Goal: Task Accomplishment & Management: Complete application form

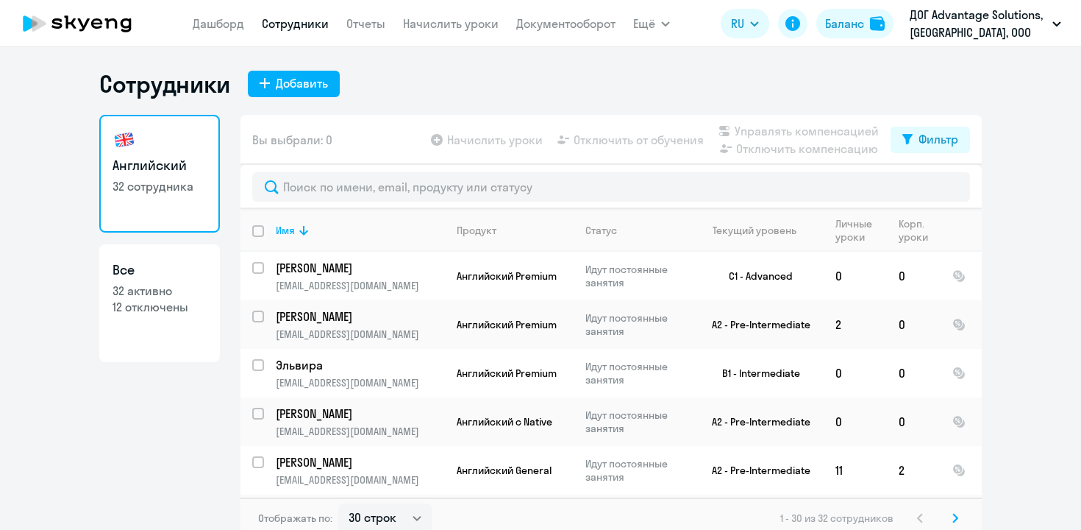
select select "30"
click at [292, 78] on div "Добавить" at bounding box center [302, 83] width 52 height 18
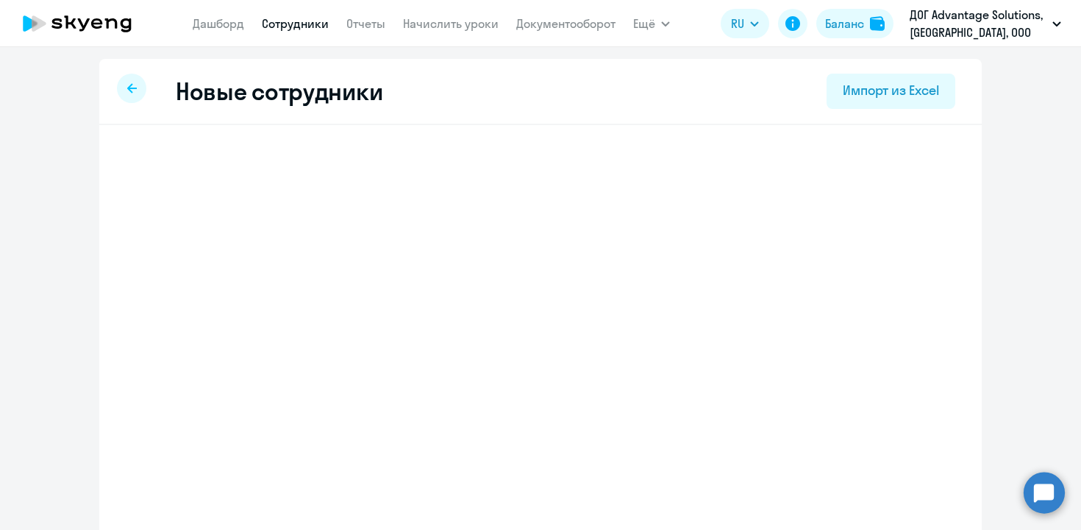
select select "english_adult_not_native_speaker"
select select "3"
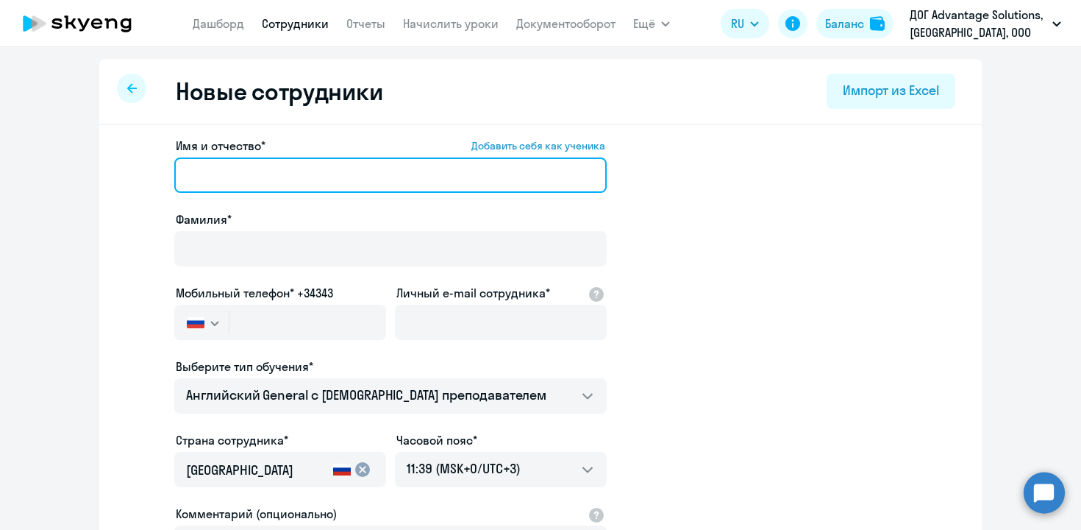
click at [243, 168] on input "Имя и отчество* Добавить себя как ученика" at bounding box center [390, 174] width 433 height 35
paste input "[PERSON_NAME]"
drag, startPoint x: 248, startPoint y: 174, endPoint x: 313, endPoint y: 178, distance: 64.8
click at [312, 178] on input "[PERSON_NAME]" at bounding box center [390, 174] width 433 height 35
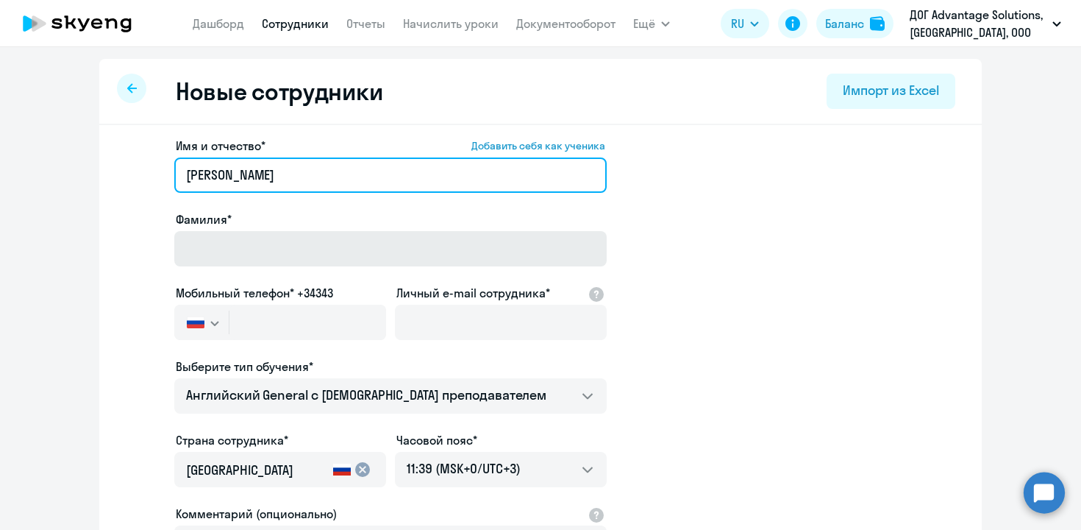
type input "[PERSON_NAME]"
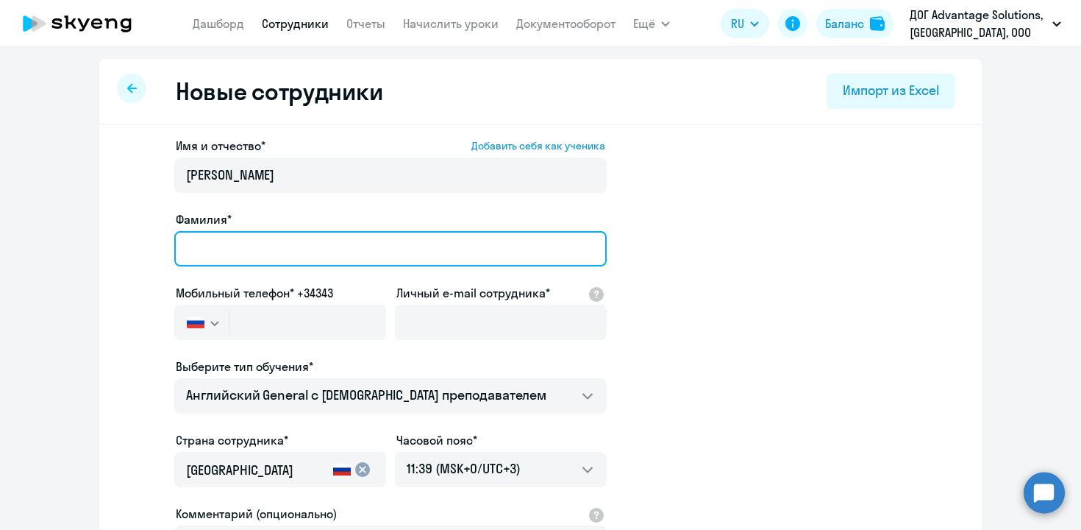
click at [185, 257] on input "Фамилия*" at bounding box center [390, 248] width 433 height 35
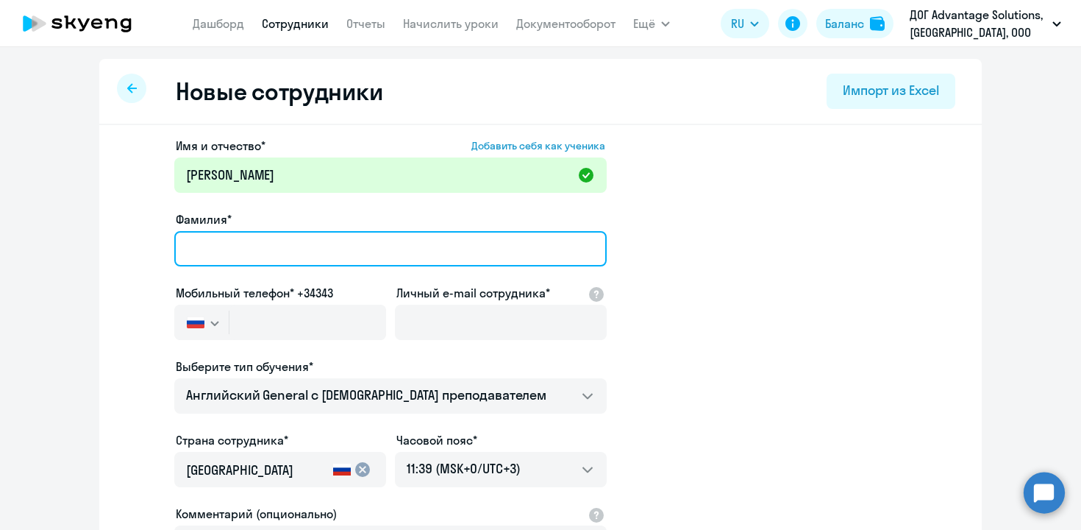
paste input "Klokov"
type input "Klokov"
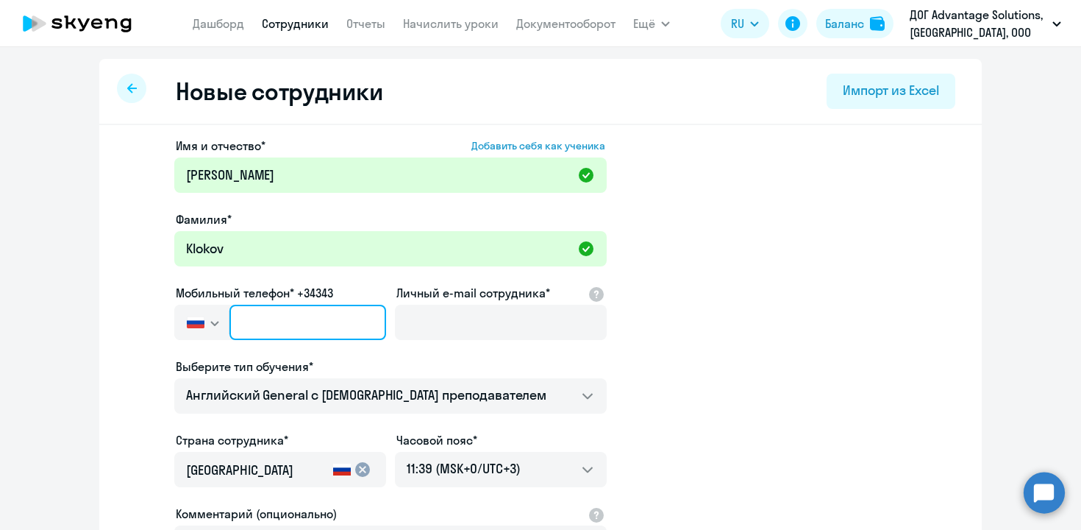
click at [264, 331] on input "text" at bounding box center [308, 322] width 157 height 35
paste input "[PHONE_NUMBER]"
type input "[PHONE_NUMBER]"
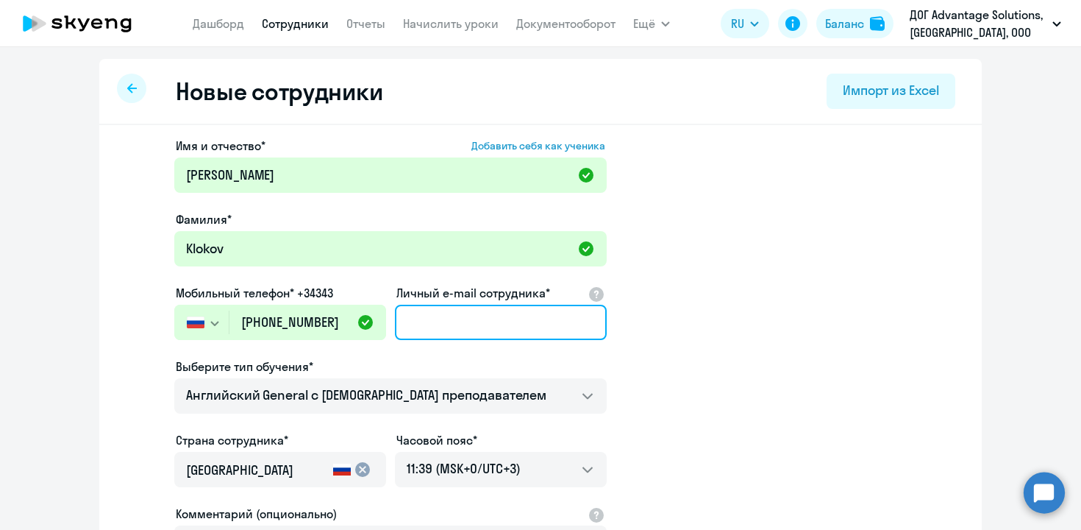
click at [452, 314] on input "Личный e-mail сотрудника*" at bounding box center [501, 322] width 212 height 35
paste input "[EMAIL_ADDRESS][DOMAIN_NAME]"
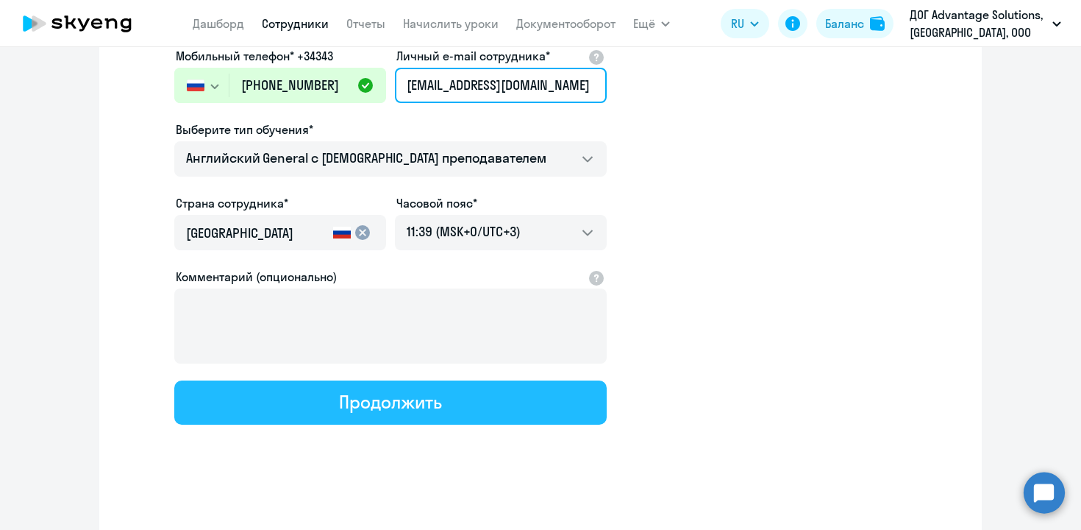
scroll to position [241, 0]
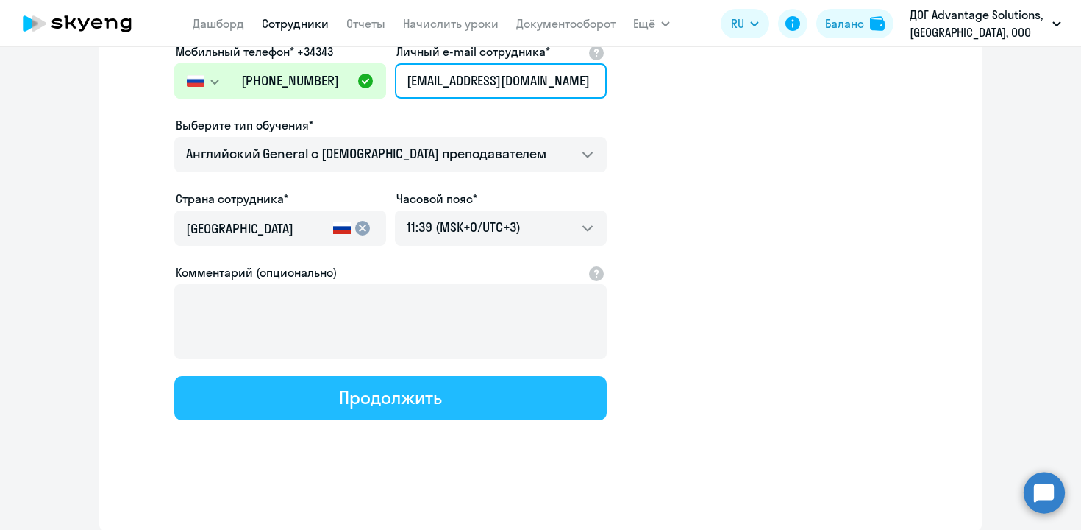
type input "[EMAIL_ADDRESS][DOMAIN_NAME]"
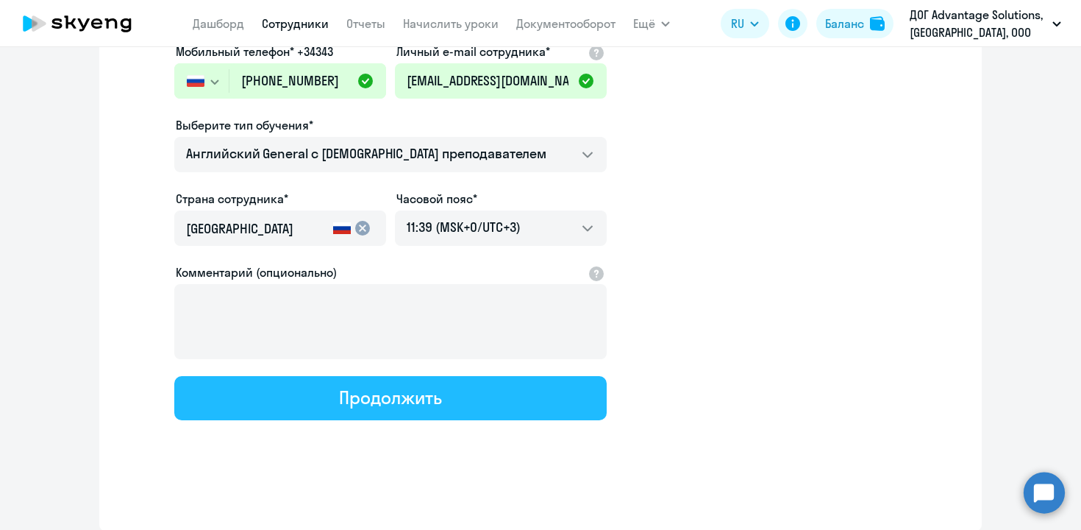
click at [366, 405] on div "Продолжить" at bounding box center [390, 397] width 102 height 24
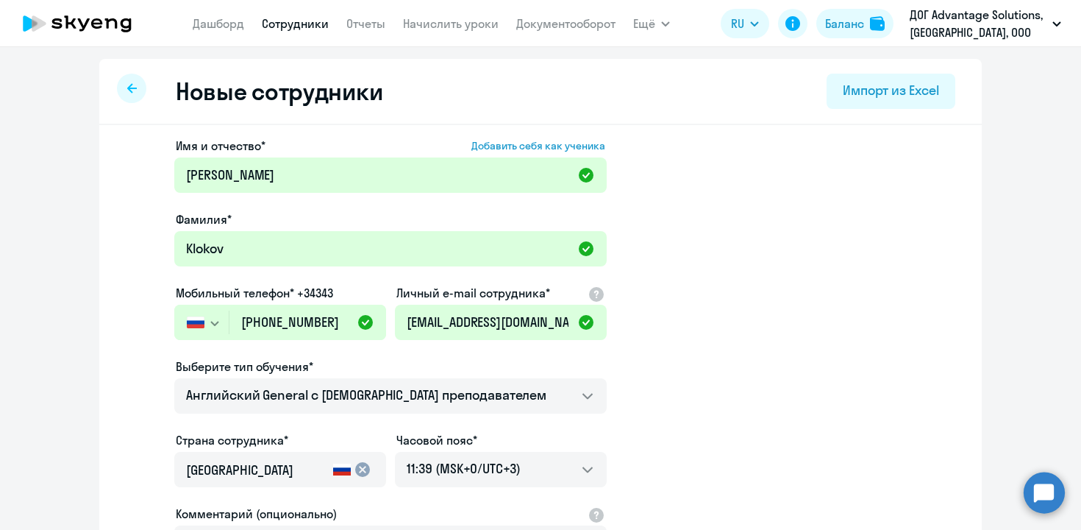
select select "english_adult_not_native_speaker"
select select "3"
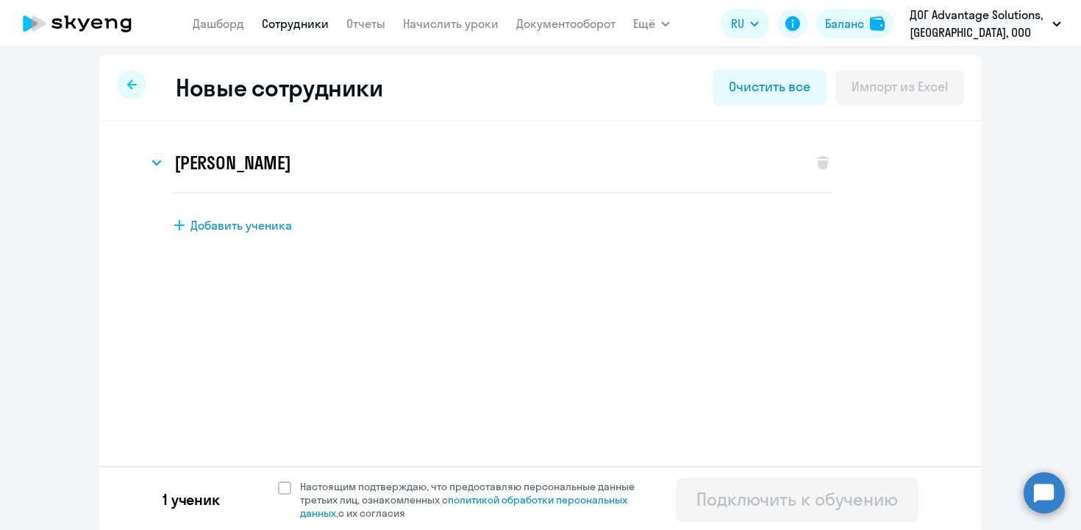
scroll to position [6, 0]
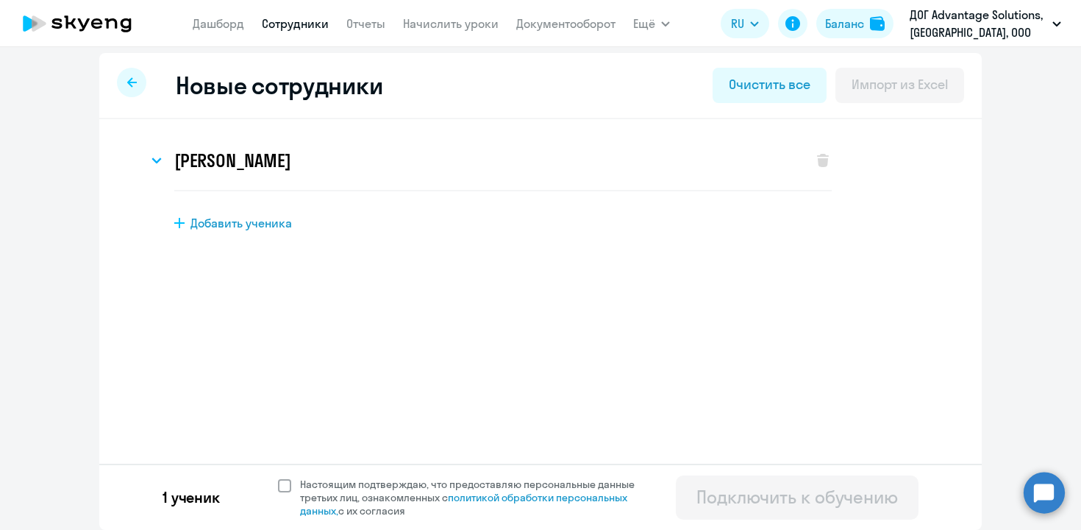
click at [292, 479] on span "Настоящим подтверждаю, что предоставляю персональные данные третьих лиц, ознако…" at bounding box center [471, 497] width 361 height 40
click at [278, 477] on input "Настоящим подтверждаю, что предоставляю персональные данные третьих лиц, ознако…" at bounding box center [277, 477] width 1 height 1
checkbox input "true"
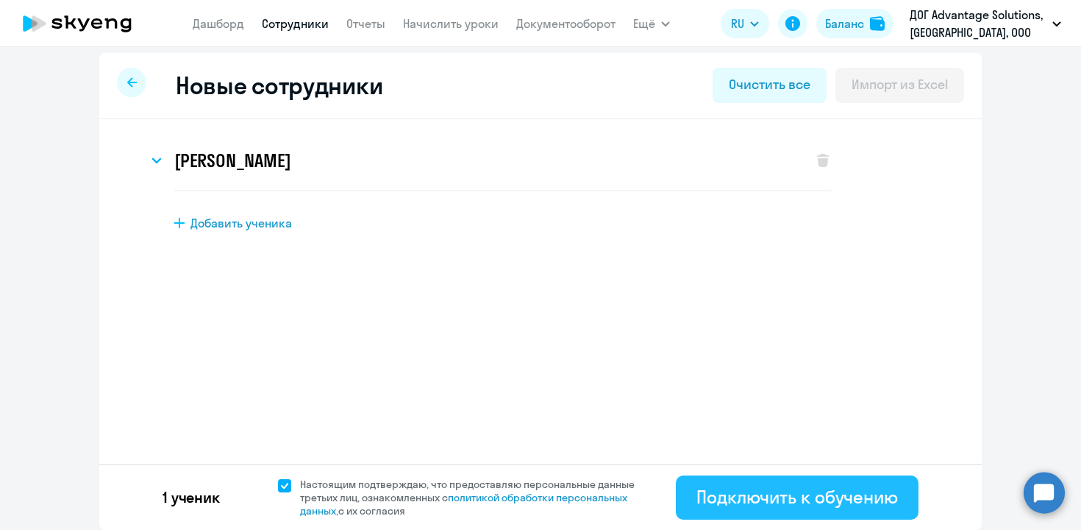
click at [803, 488] on div "Подключить к обучению" at bounding box center [798, 497] width 202 height 24
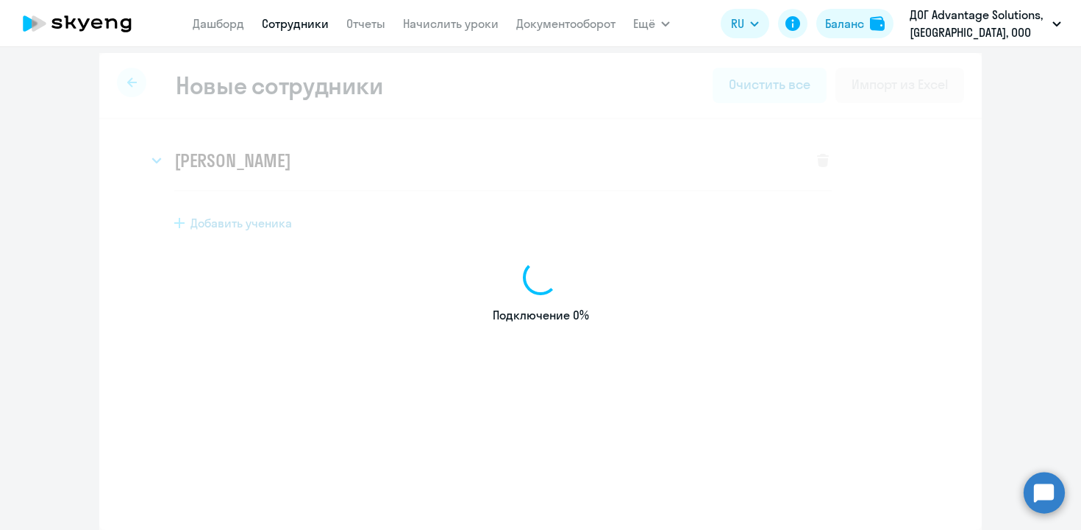
select select "english_adult_not_native_speaker"
select select "3"
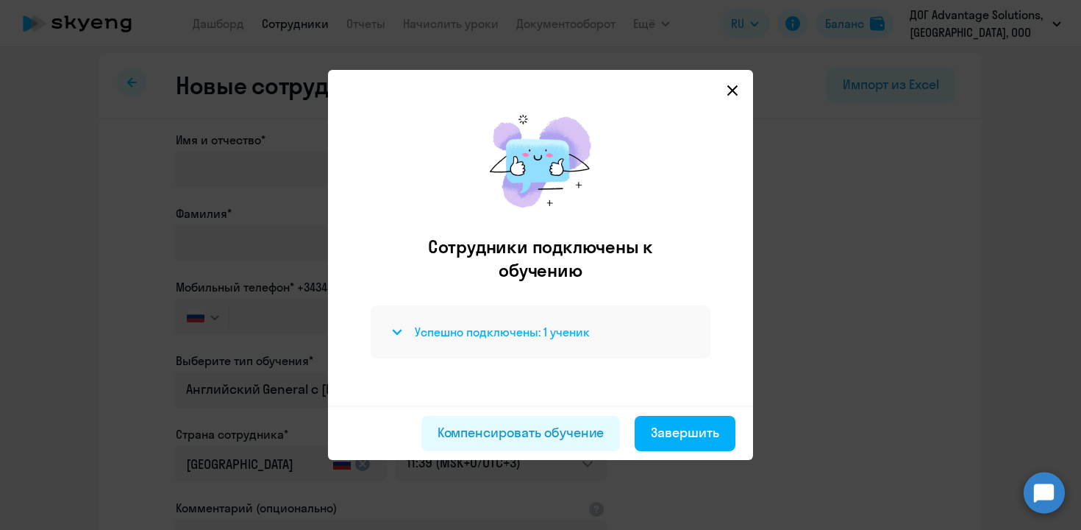
click at [392, 335] on svg-icon at bounding box center [397, 332] width 18 height 18
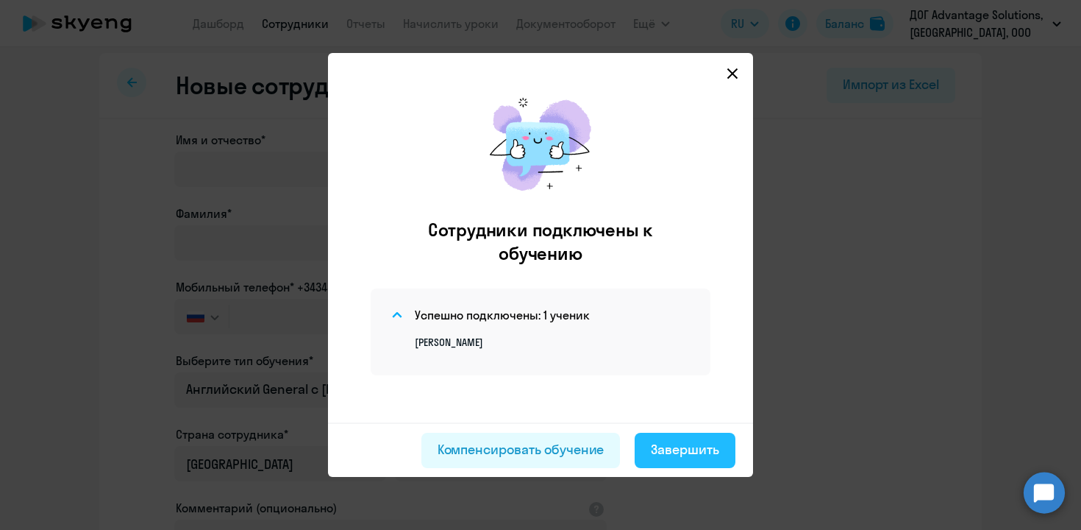
click at [660, 450] on div "Завершить" at bounding box center [685, 449] width 68 height 19
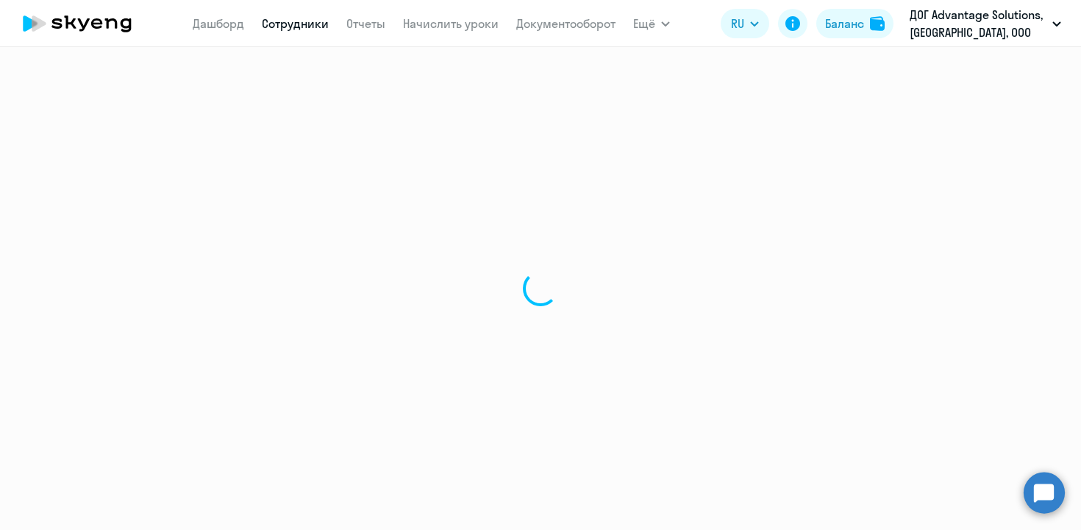
select select "30"
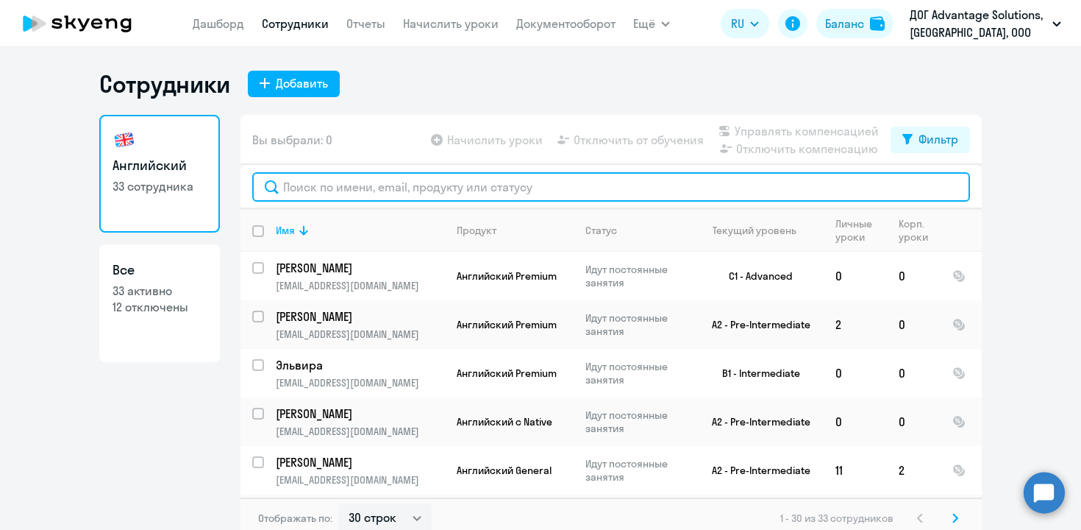
click at [316, 182] on input "text" at bounding box center [611, 186] width 718 height 29
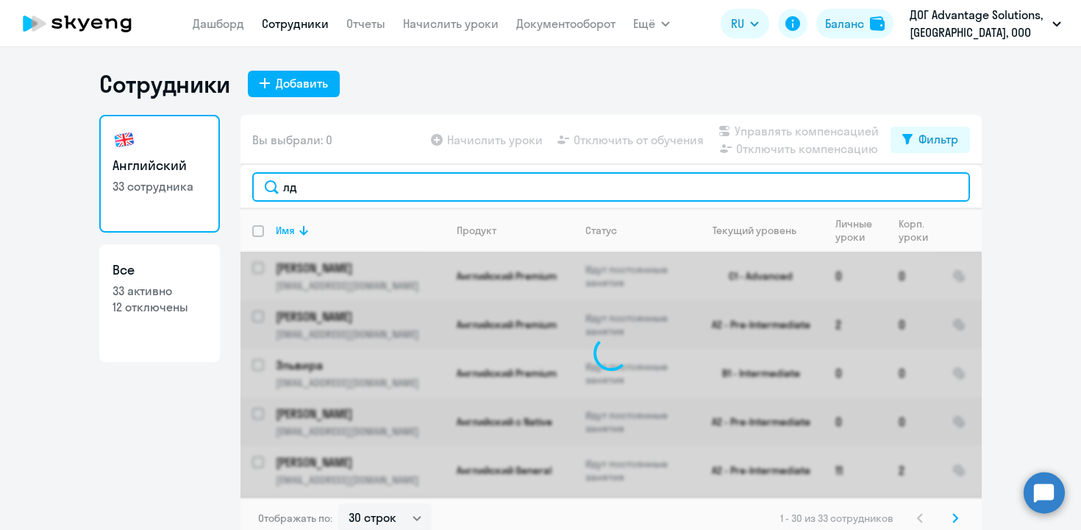
type input "л"
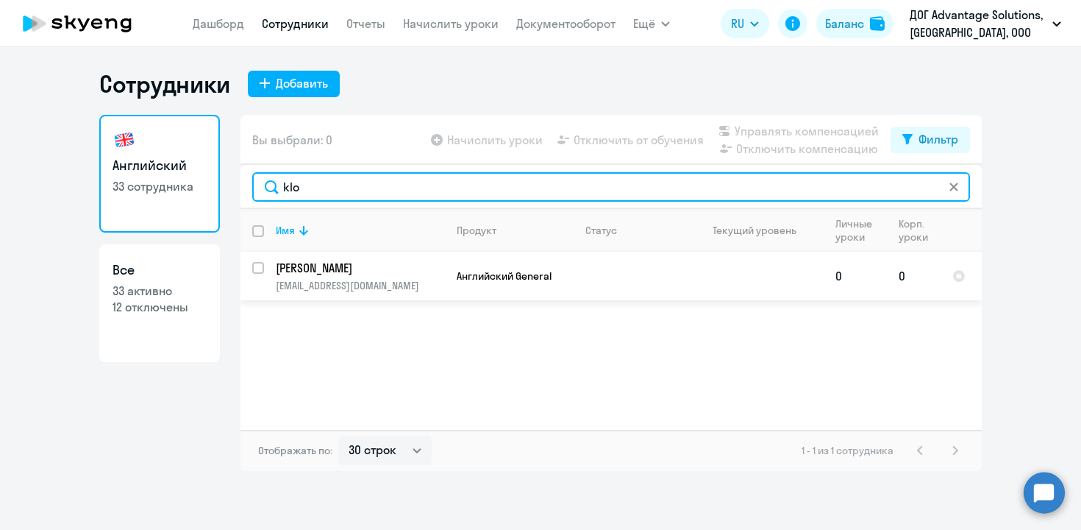
type input "klo"
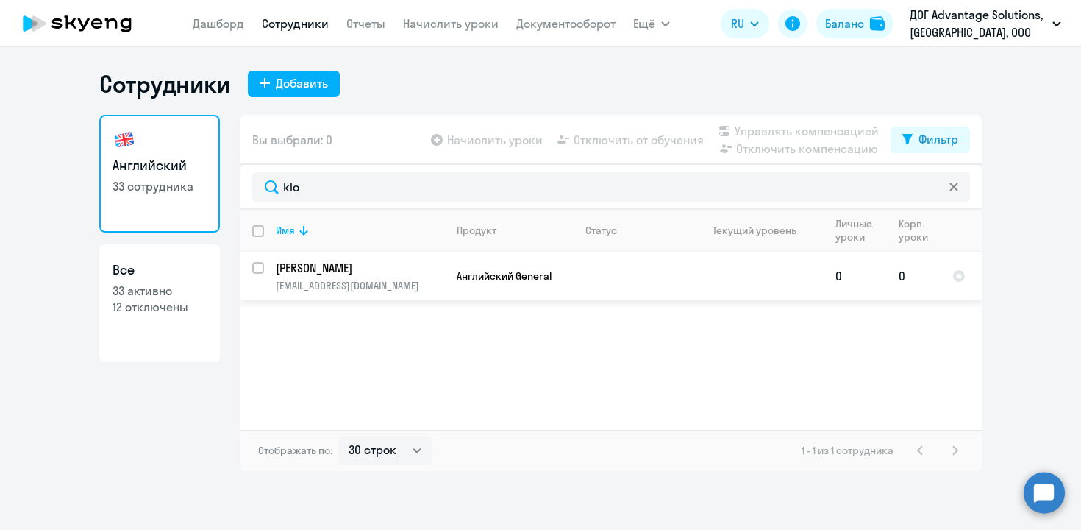
click at [302, 269] on p "[PERSON_NAME]" at bounding box center [359, 268] width 166 height 16
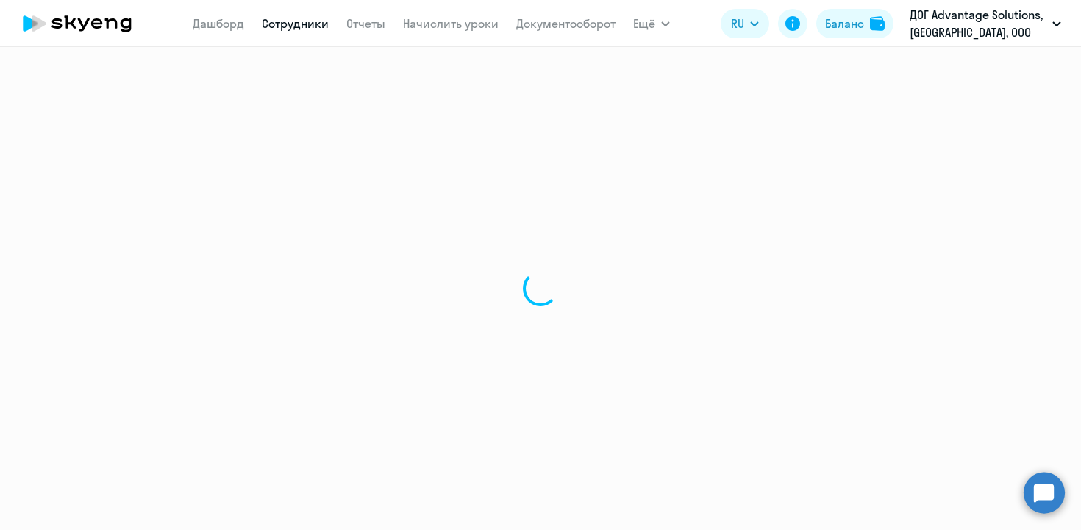
select select "english"
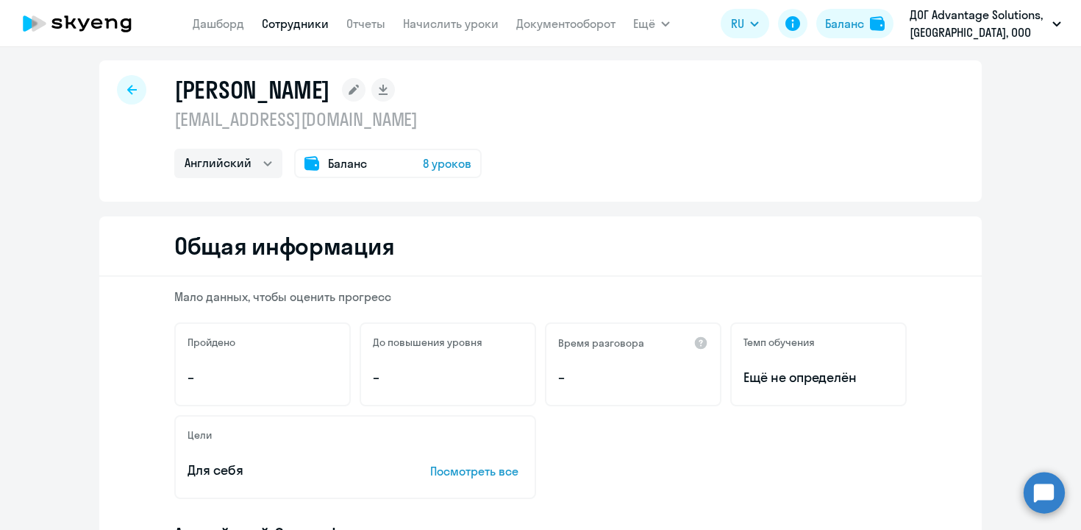
scroll to position [11, 0]
click at [342, 88] on rect at bounding box center [354, 89] width 24 height 24
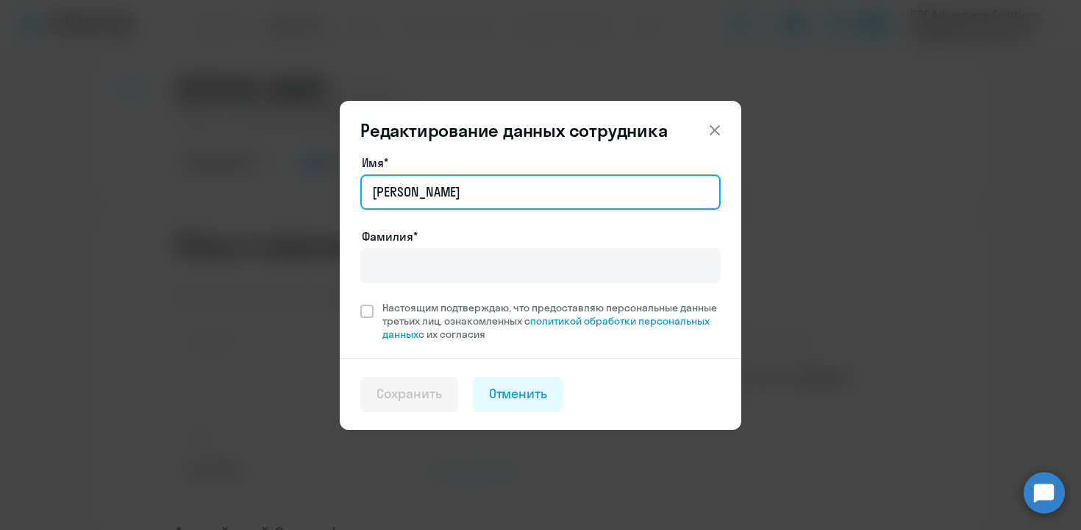
drag, startPoint x: 474, startPoint y: 188, endPoint x: 283, endPoint y: 175, distance: 191.7
click at [283, 175] on div "Редактирование данных сотрудника Имя* [PERSON_NAME]* Настоящим подтверждаю, что…" at bounding box center [541, 265] width 712 height 412
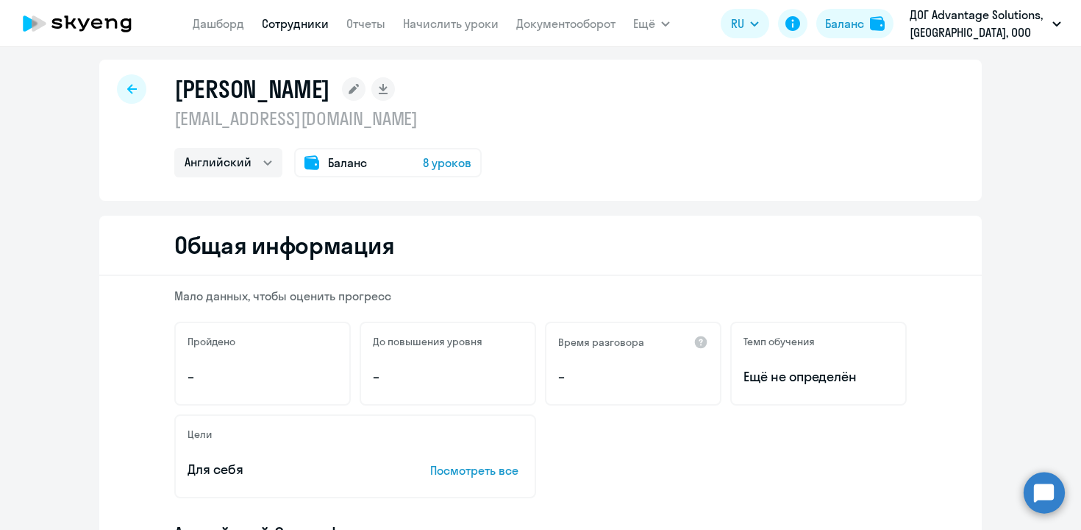
click at [342, 90] on rect at bounding box center [354, 89] width 24 height 24
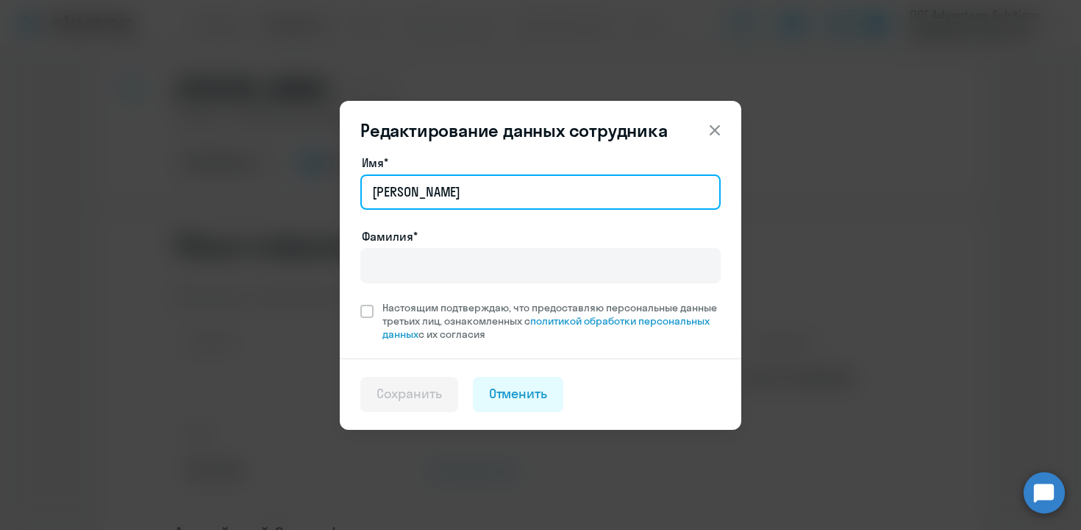
drag, startPoint x: 490, startPoint y: 191, endPoint x: 295, endPoint y: 177, distance: 195.4
click at [295, 177] on div "Редактирование данных сотрудника Имя* [PERSON_NAME]* Настоящим подтверждаю, что…" at bounding box center [541, 265] width 712 height 412
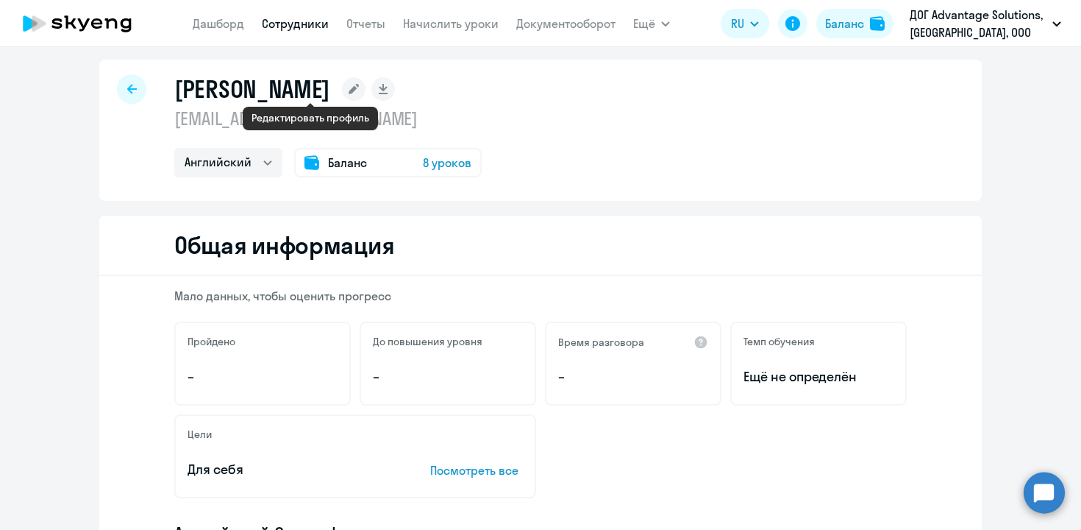
click at [342, 87] on rect at bounding box center [354, 89] width 24 height 24
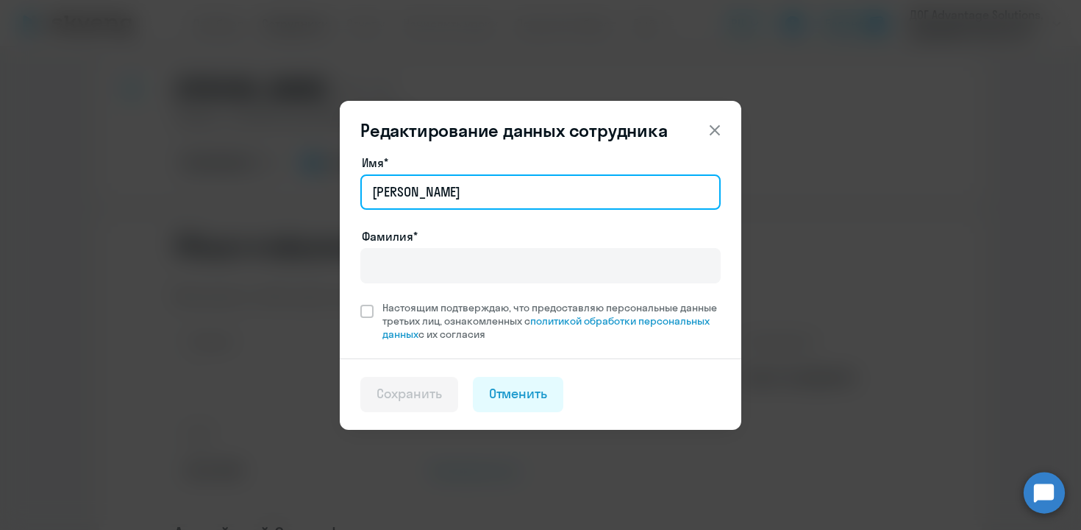
drag, startPoint x: 452, startPoint y: 197, endPoint x: 349, endPoint y: 190, distance: 103.3
click at [349, 190] on div "Имя* [PERSON_NAME]* Настоящим подтверждаю, что предоставляю персональные данные…" at bounding box center [541, 256] width 402 height 205
paste input "[PERSON_NAME]"
drag, startPoint x: 436, startPoint y: 192, endPoint x: 494, endPoint y: 191, distance: 57.4
click at [494, 191] on input "[PERSON_NAME]" at bounding box center [540, 191] width 360 height 35
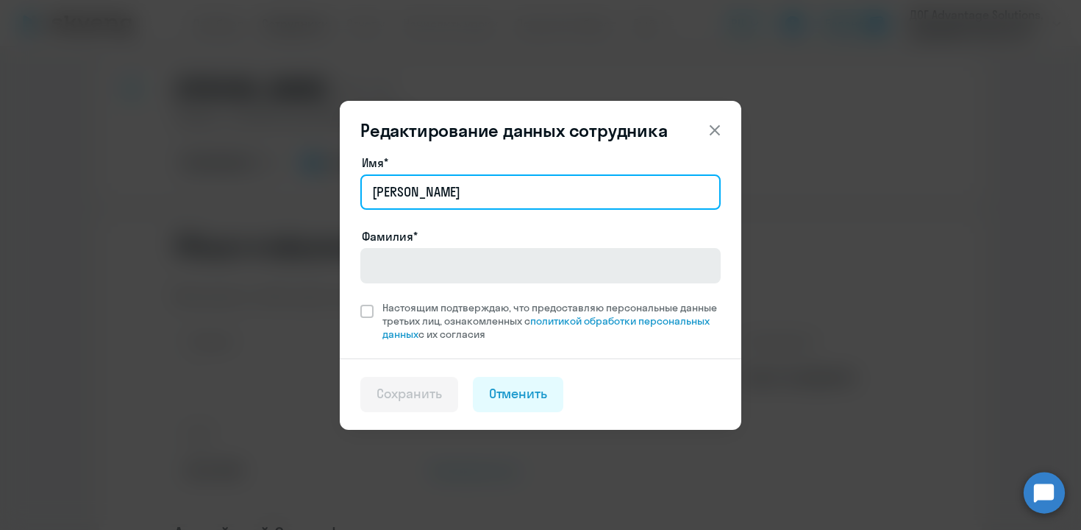
type input "[PERSON_NAME]"
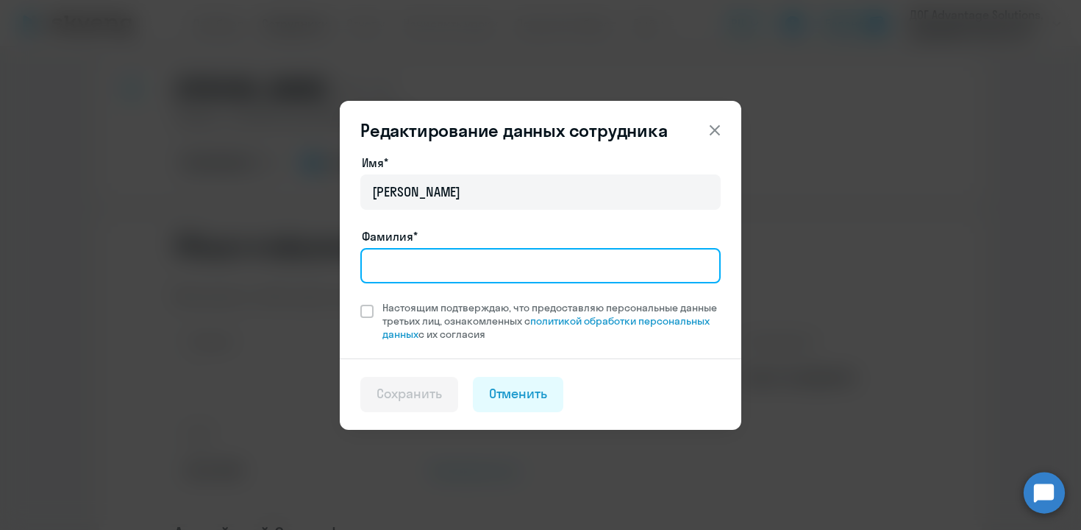
click at [417, 275] on input "Фамилия*" at bounding box center [540, 265] width 360 height 35
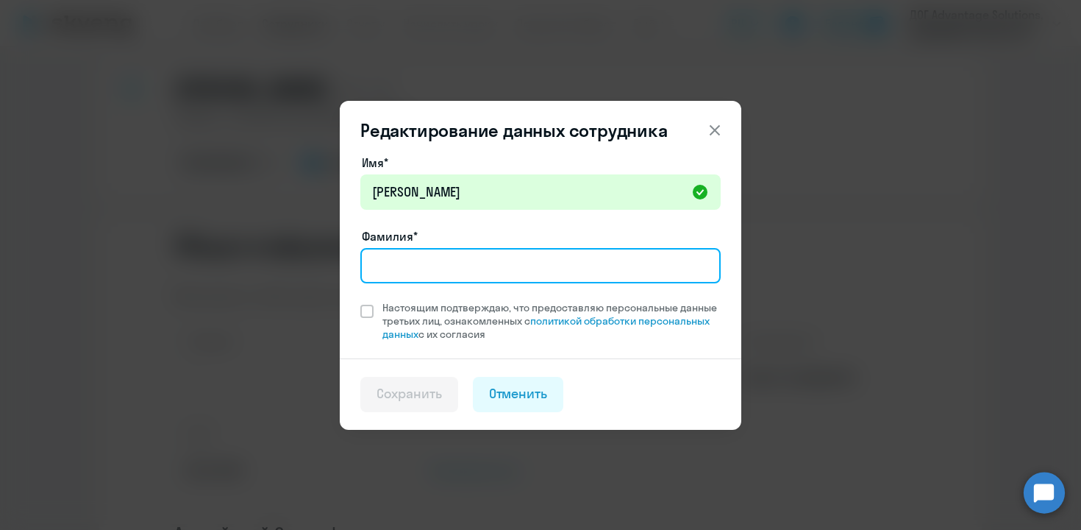
paste input "Klokov"
type input "Klokov"
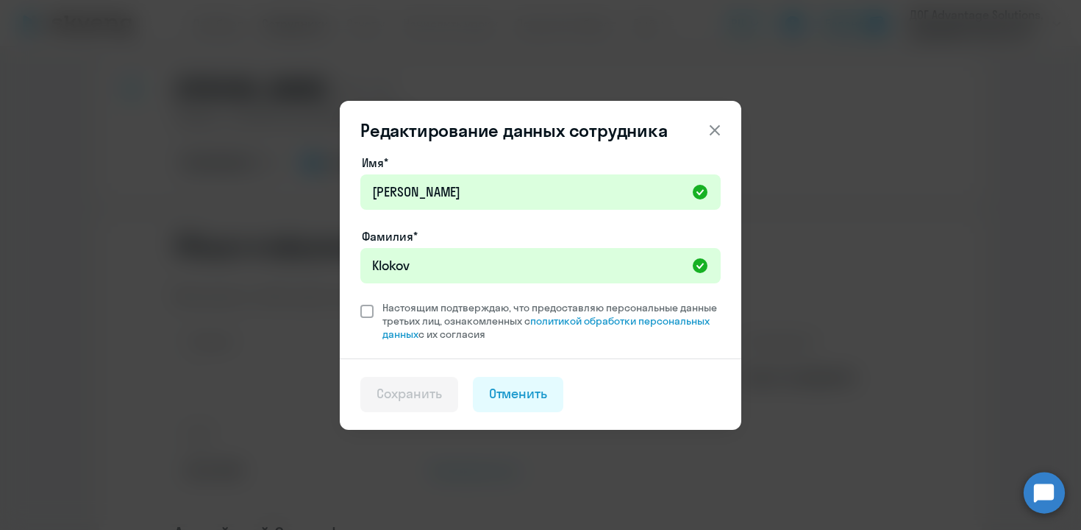
click at [361, 310] on span at bounding box center [366, 311] width 13 height 13
click at [360, 301] on input "Настоящим подтверждаю, что предоставляю персональные данные третьих лиц, ознако…" at bounding box center [360, 300] width 1 height 1
checkbox input "true"
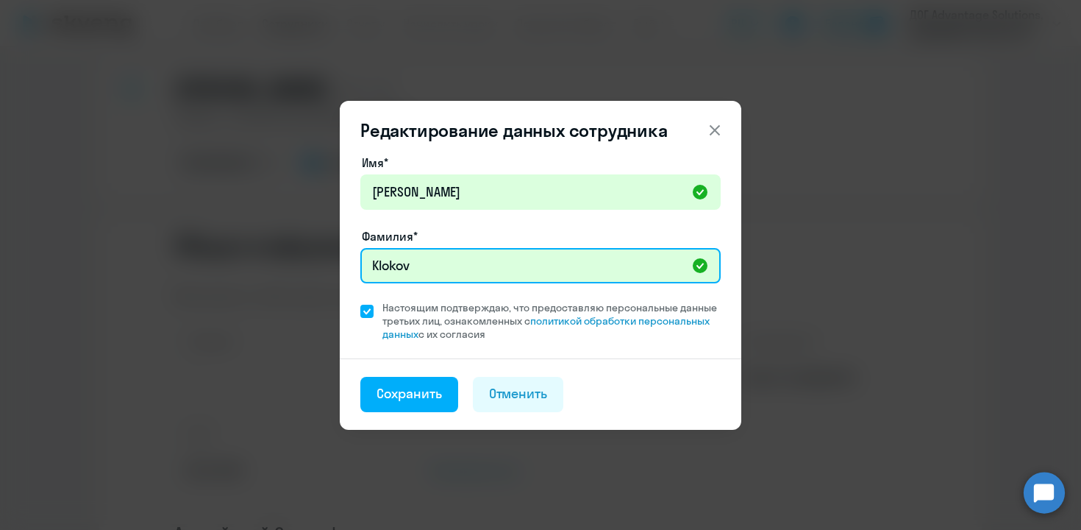
click at [371, 259] on input "Klokov" at bounding box center [540, 265] width 360 height 35
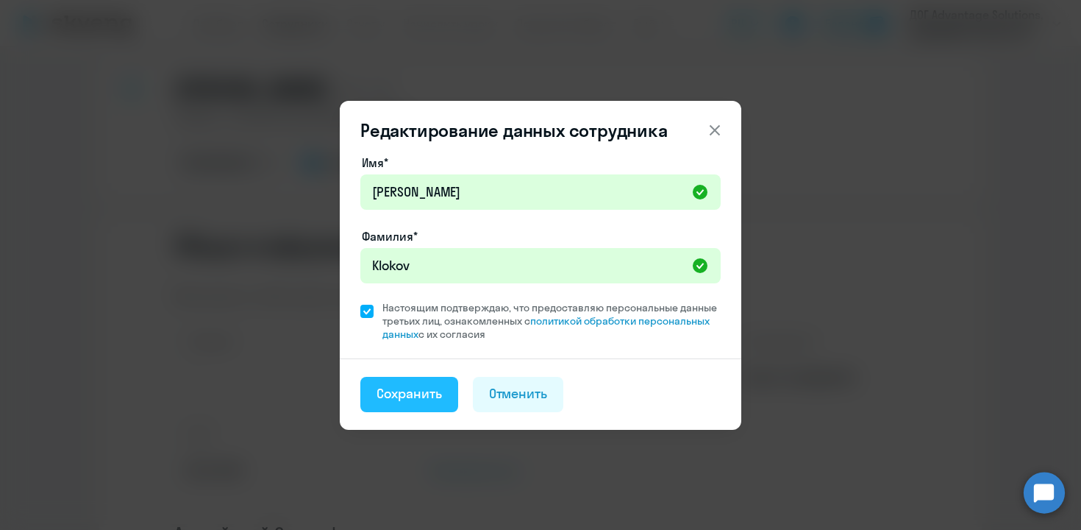
click at [418, 397] on div "Сохранить" at bounding box center [409, 393] width 65 height 19
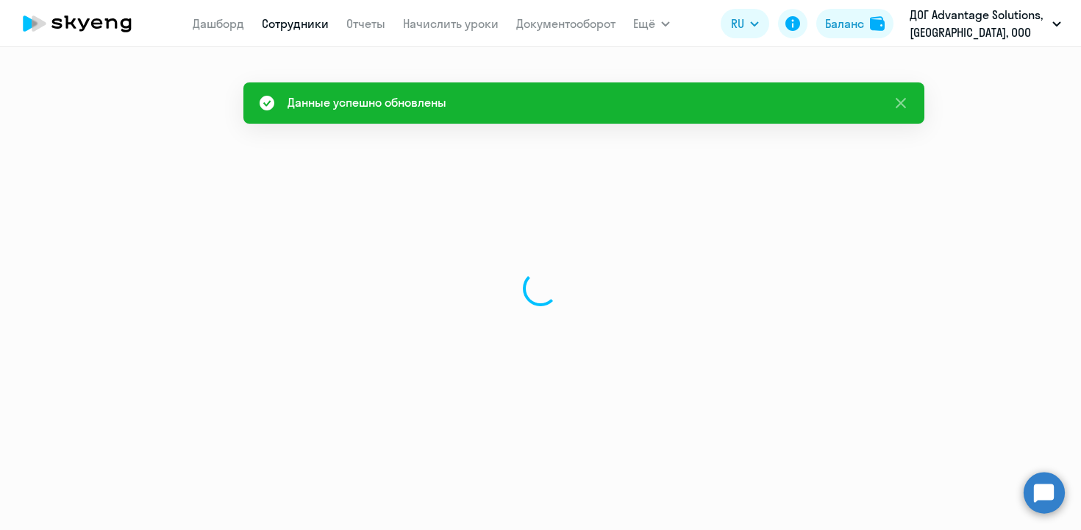
scroll to position [0, 0]
select select "english"
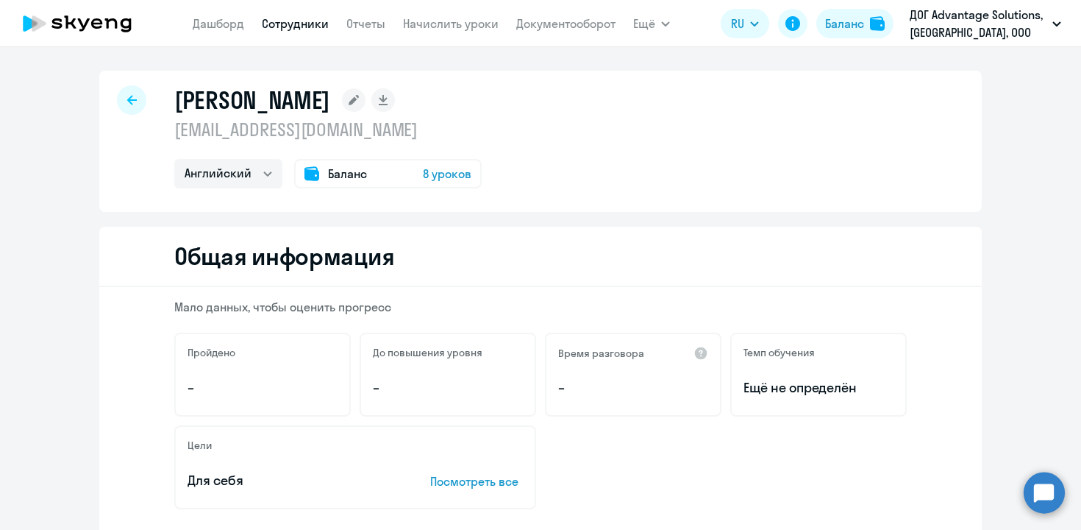
click at [127, 100] on icon at bounding box center [132, 100] width 10 height 10
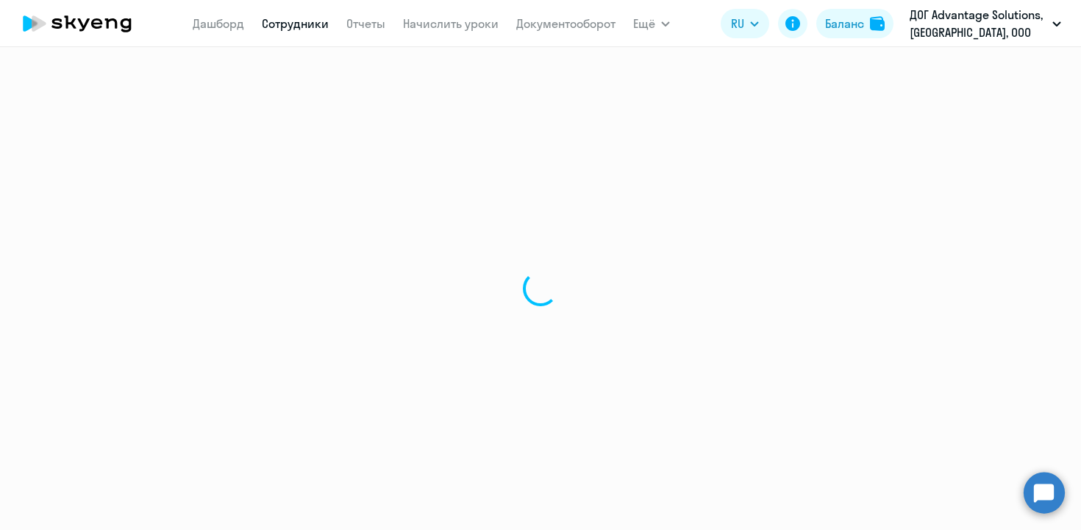
select select "30"
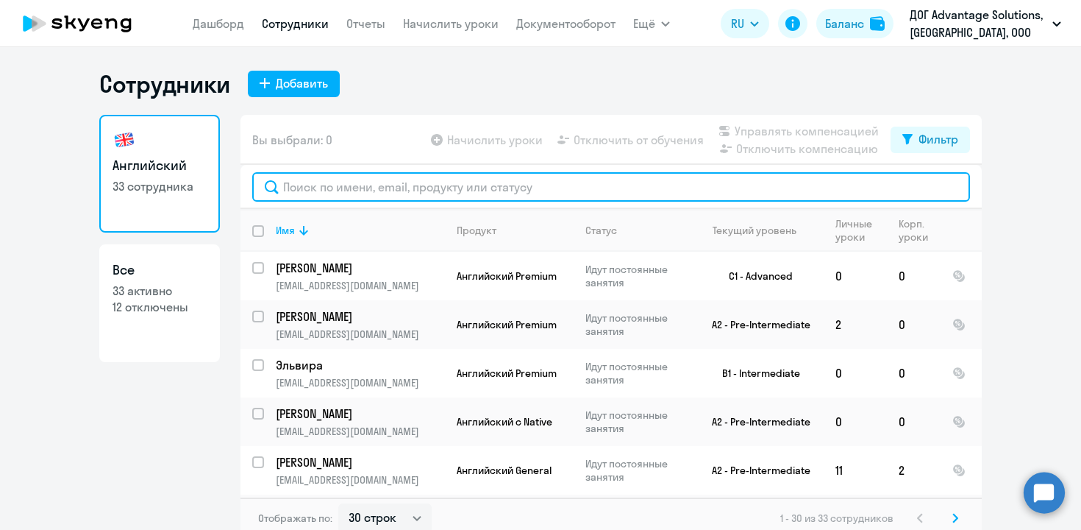
click at [328, 177] on input "text" at bounding box center [611, 186] width 718 height 29
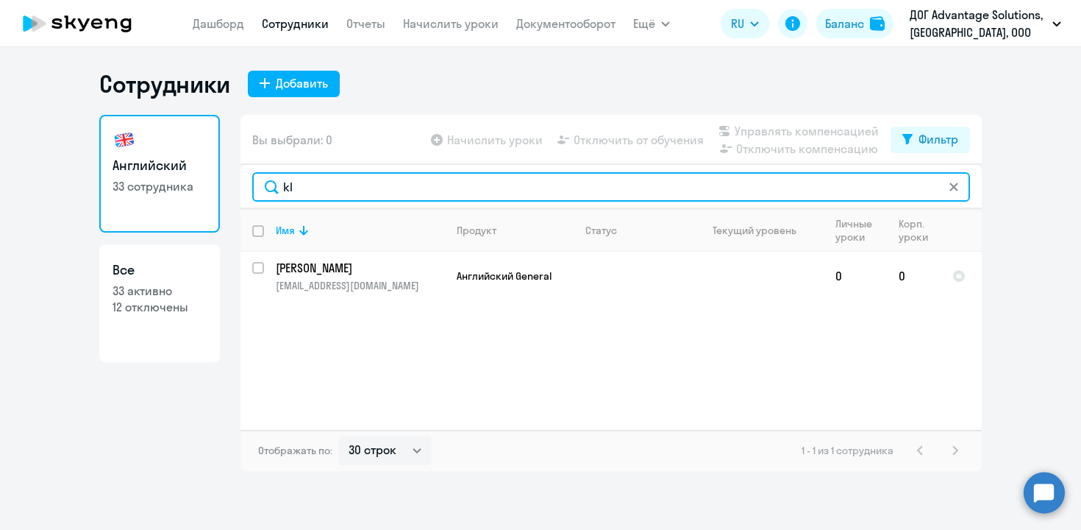
type input "k"
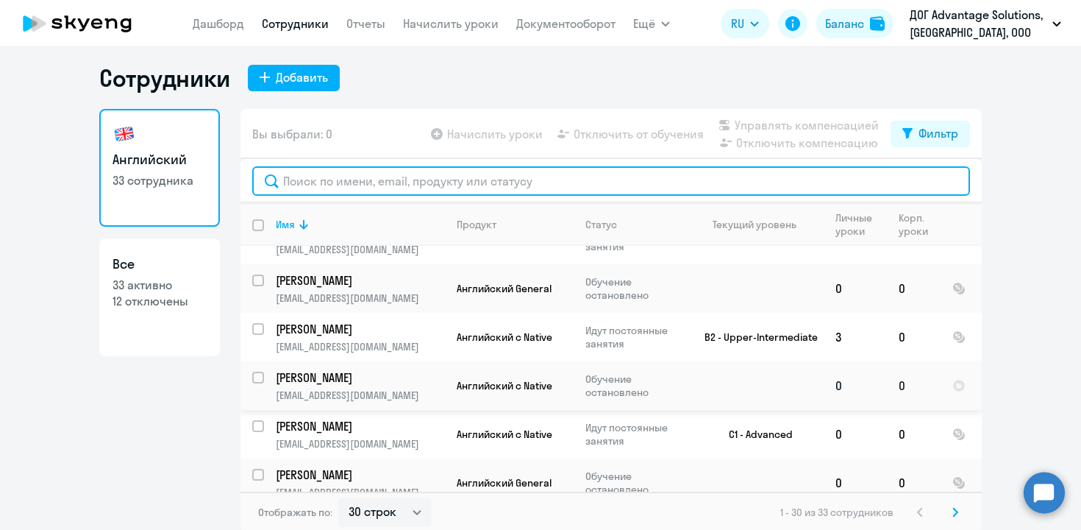
scroll to position [9, 0]
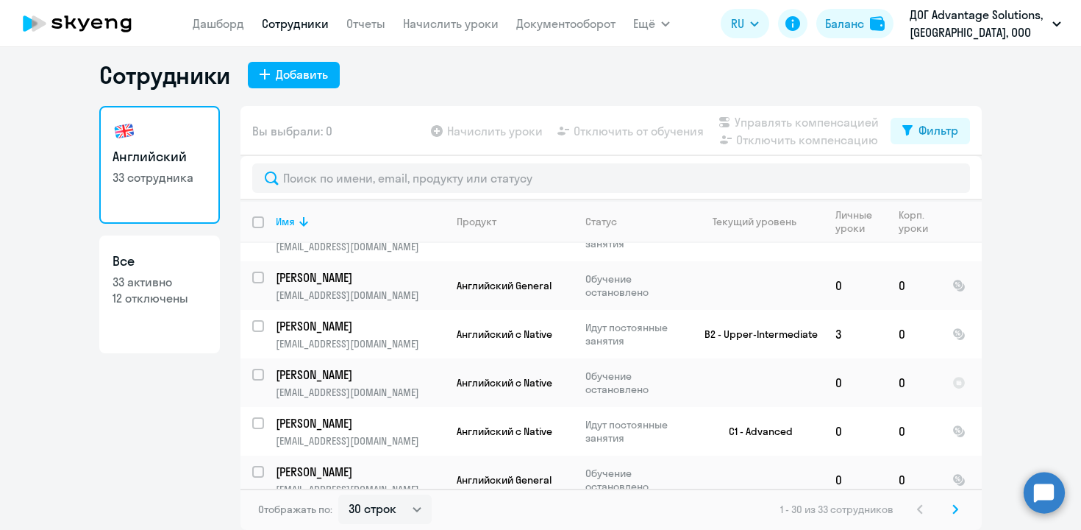
click at [953, 506] on icon at bounding box center [955, 509] width 4 height 8
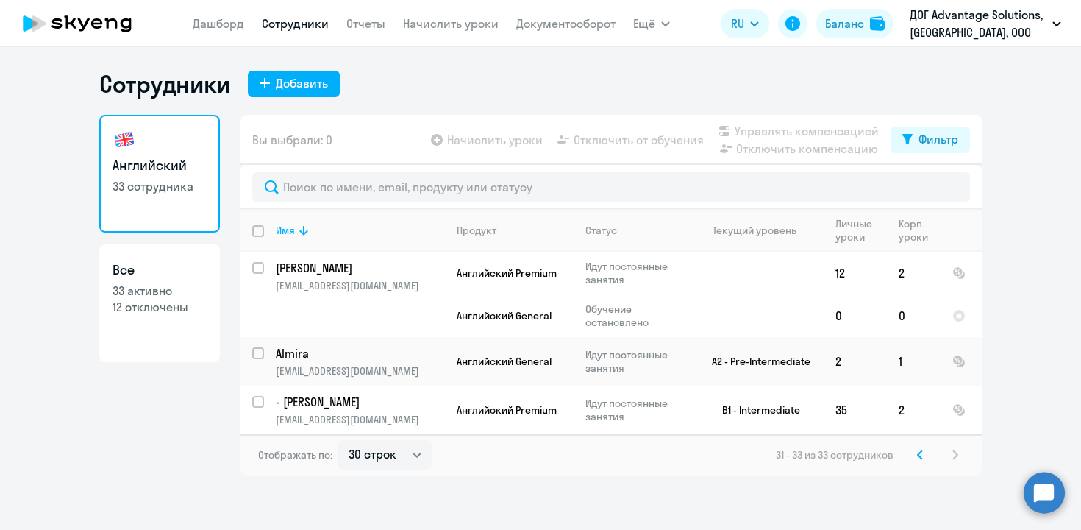
scroll to position [0, 0]
click at [921, 455] on icon at bounding box center [920, 454] width 4 height 8
